Goal: Task Accomplishment & Management: Complete application form

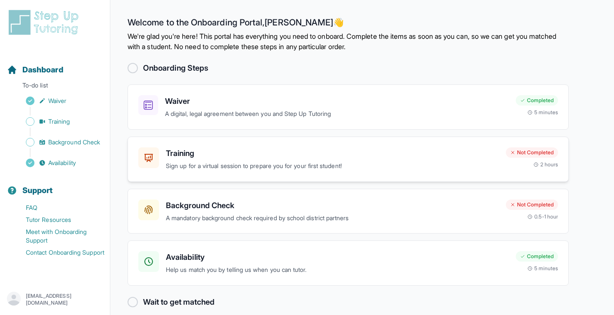
click at [428, 168] on p "Sign up for a virtual session to prepare you for your first student!" at bounding box center [332, 166] width 333 height 10
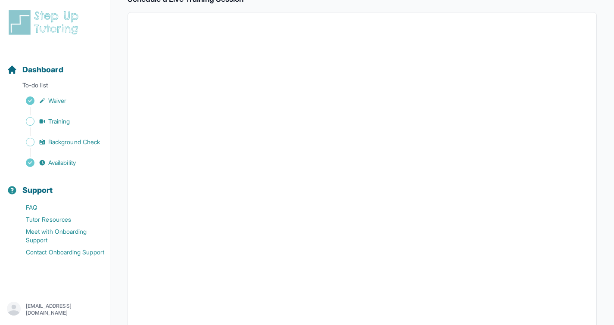
scroll to position [175, 0]
click at [69, 122] on span "Training" at bounding box center [59, 121] width 22 height 9
click at [53, 72] on span "Dashboard" at bounding box center [42, 70] width 41 height 12
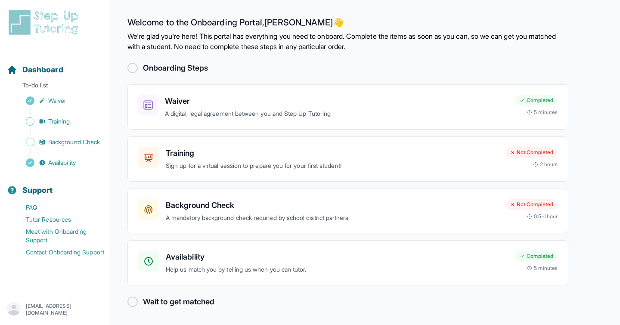
click at [490, 222] on p "A mandatory background check required by school district partners" at bounding box center [332, 218] width 333 height 10
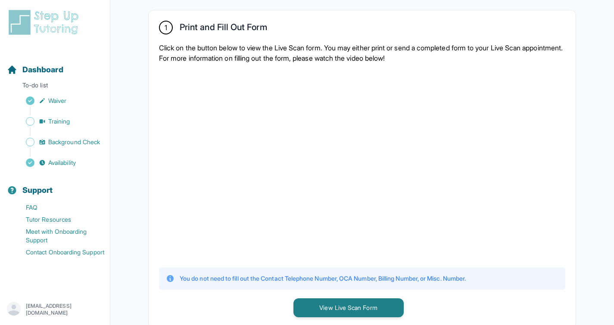
scroll to position [166, 0]
click at [603, 202] on main "**********" at bounding box center [362, 299] width 504 height 930
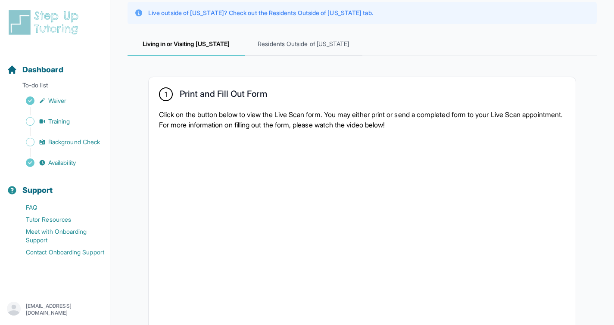
scroll to position [97, 0]
click at [287, 49] on span "Residents Outside of [US_STATE]" at bounding box center [303, 45] width 117 height 23
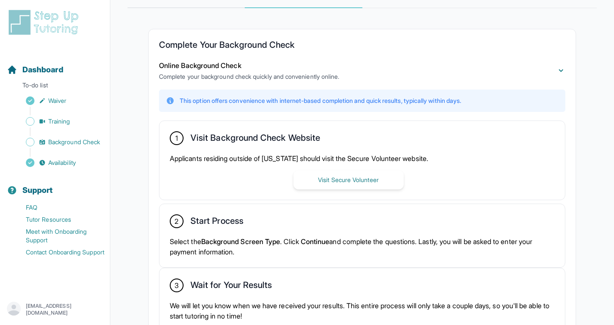
scroll to position [184, 0]
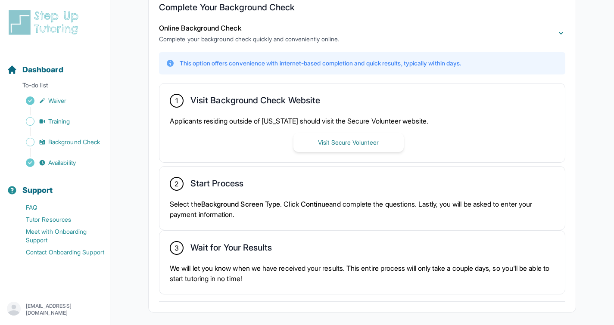
click at [379, 146] on button "Visit Secure Volunteer" at bounding box center [348, 142] width 110 height 19
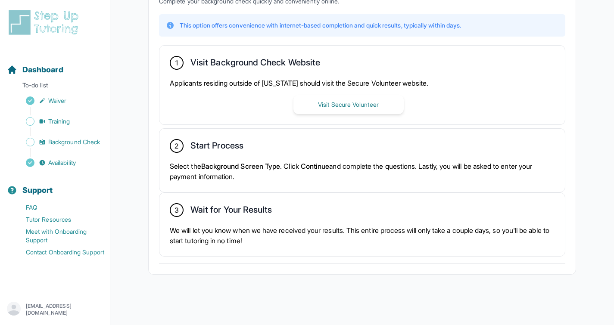
scroll to position [222, 0]
click at [55, 70] on span "Dashboard" at bounding box center [42, 70] width 41 height 12
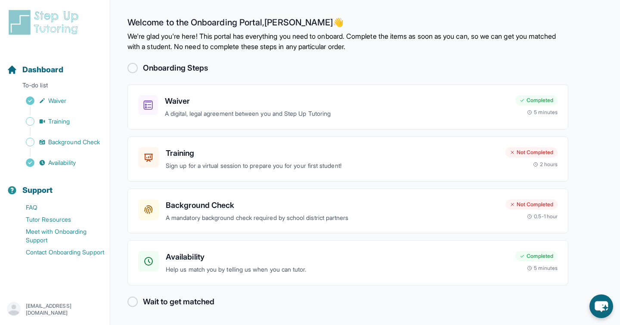
click at [289, 214] on p "A mandatory background check required by school district partners" at bounding box center [332, 218] width 333 height 10
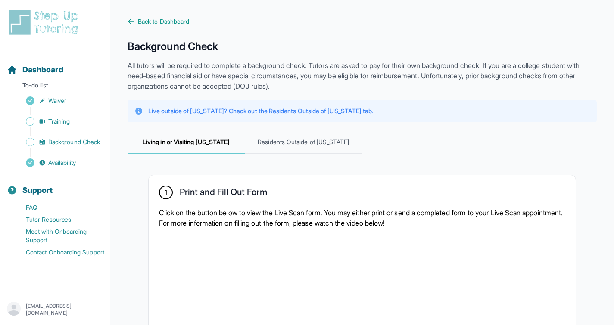
click at [308, 150] on span "Residents Outside of [US_STATE]" at bounding box center [303, 142] width 117 height 23
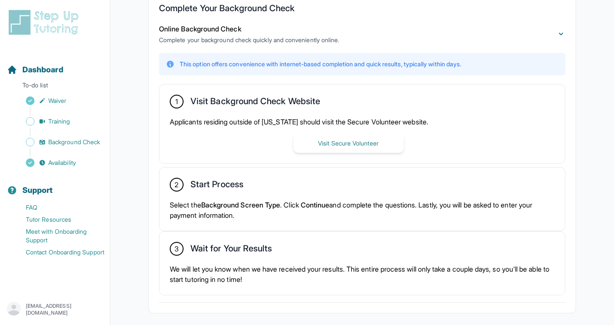
scroll to position [93, 0]
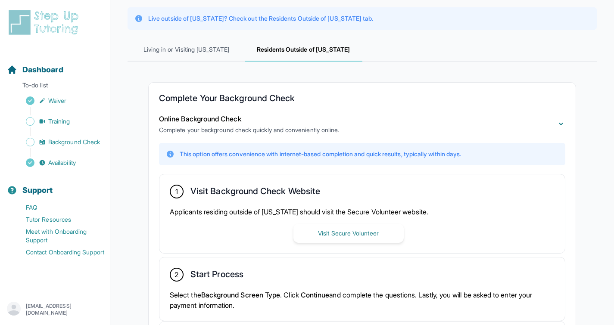
click at [69, 159] on span "Availability" at bounding box center [62, 163] width 28 height 9
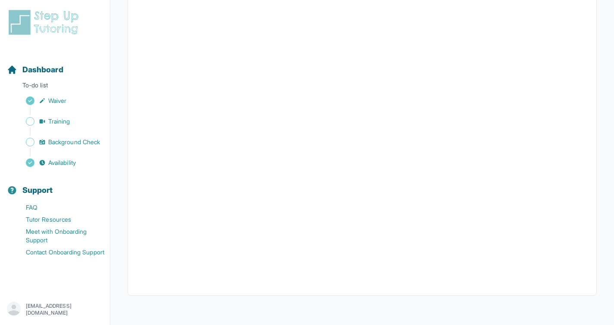
scroll to position [175, 0]
click at [59, 125] on span "Training" at bounding box center [59, 121] width 22 height 9
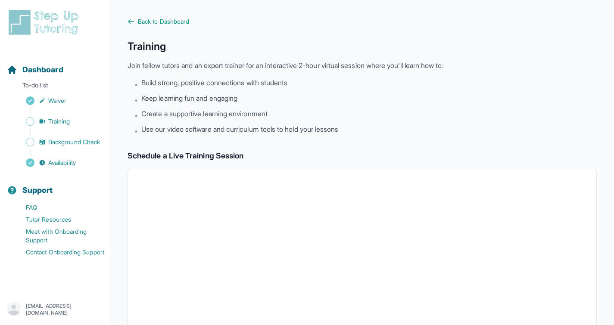
click at [104, 143] on link "Background Check" at bounding box center [58, 142] width 103 height 12
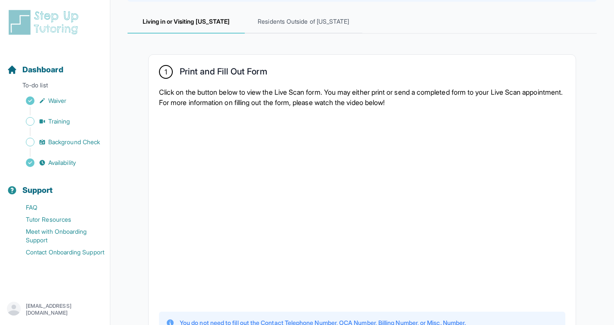
scroll to position [43, 0]
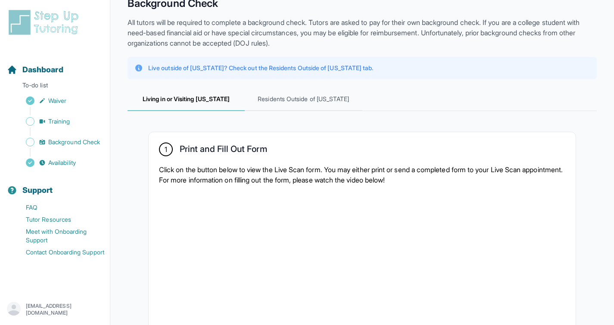
click at [293, 103] on span "Residents Outside of [US_STATE]" at bounding box center [303, 99] width 117 height 23
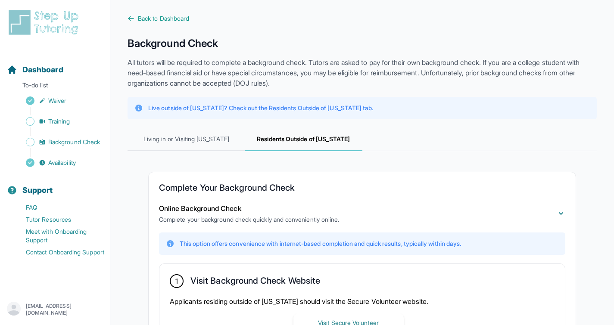
scroll to position [0, 0]
